Goal: Task Accomplishment & Management: Use online tool/utility

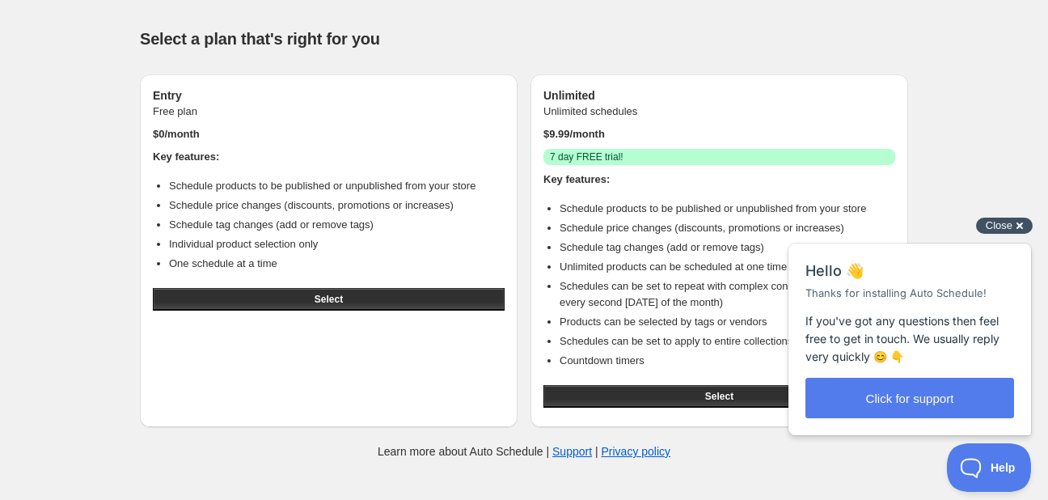
click at [1020, 226] on div "Close cross-small" at bounding box center [1004, 225] width 57 height 17
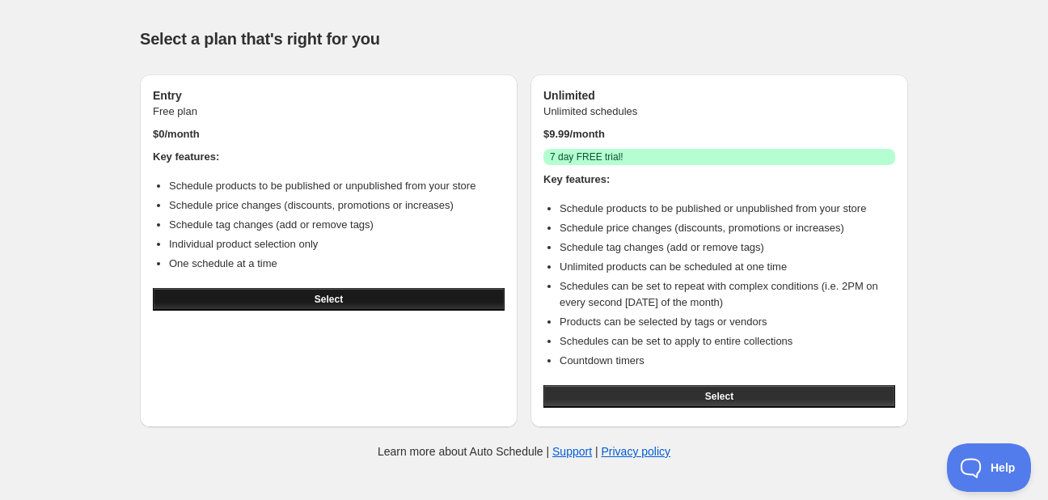
click at [314, 305] on span "Select" at bounding box center [328, 299] width 28 height 13
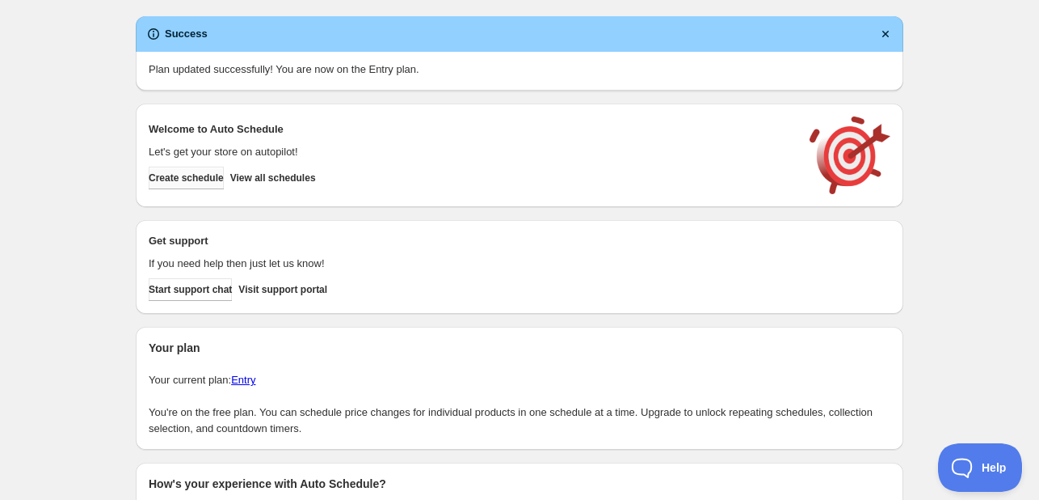
click at [203, 175] on span "Create schedule" at bounding box center [186, 177] width 75 height 13
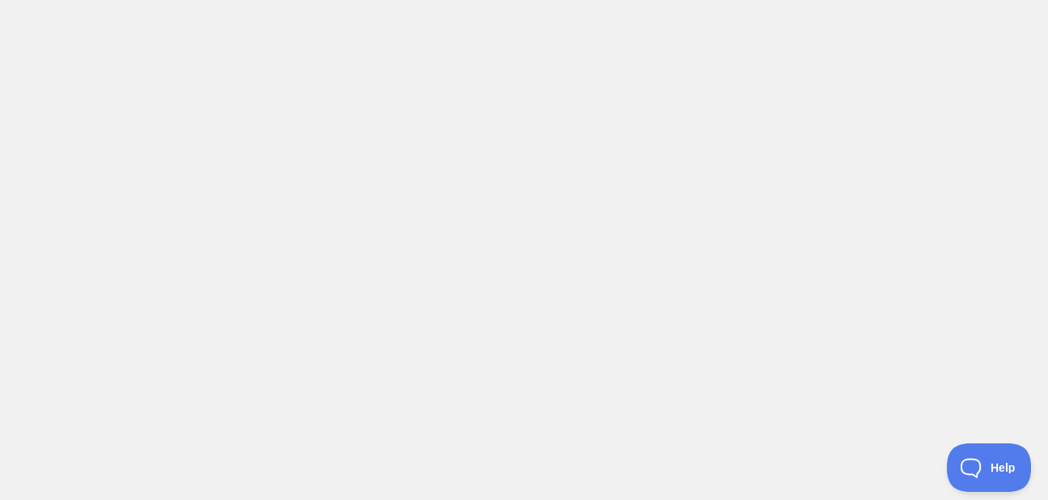
drag, startPoint x: 335, startPoint y: 192, endPoint x: 346, endPoint y: 231, distance: 40.2
click at [335, 193] on body at bounding box center [524, 250] width 1048 height 500
